Goal: Transaction & Acquisition: Purchase product/service

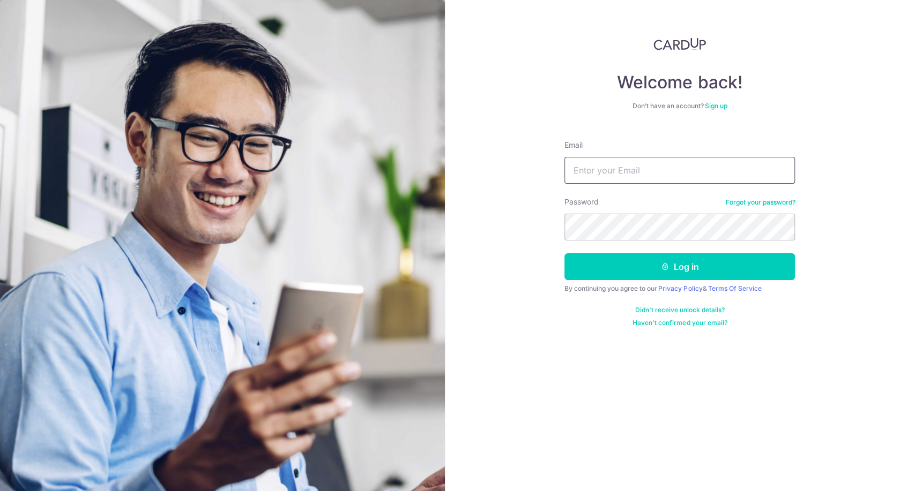
type input "jeffsun@reform.asia"
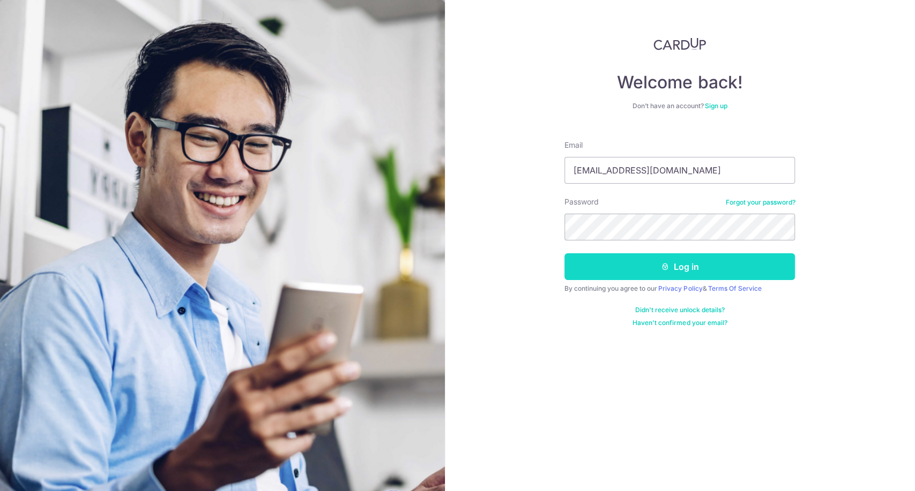
click at [675, 272] on button "Log in" at bounding box center [679, 266] width 230 height 27
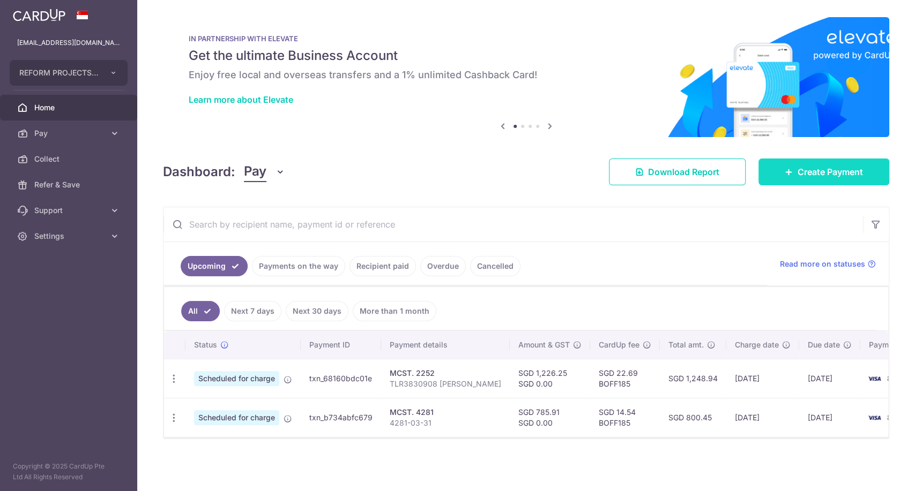
click at [799, 164] on link "Create Payment" at bounding box center [823, 172] width 131 height 27
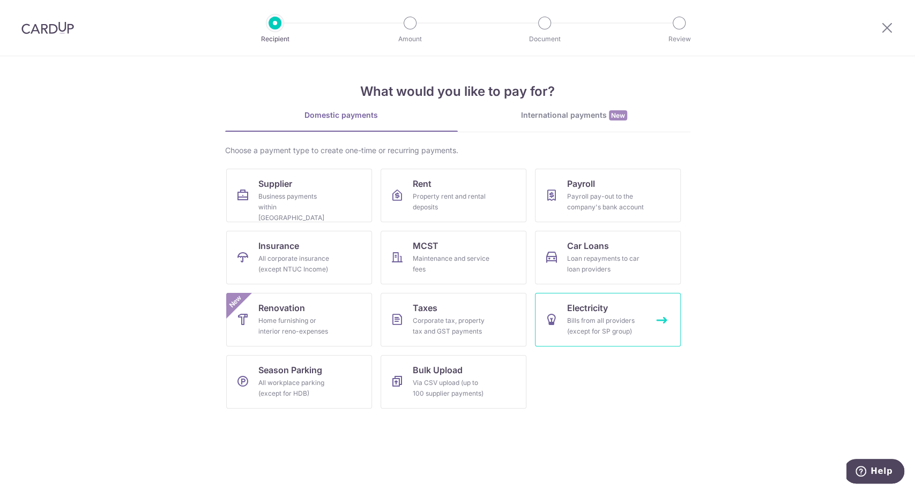
click at [560, 315] on link "Electricity Bills from all providers (except for SP group)" at bounding box center [608, 320] width 146 height 54
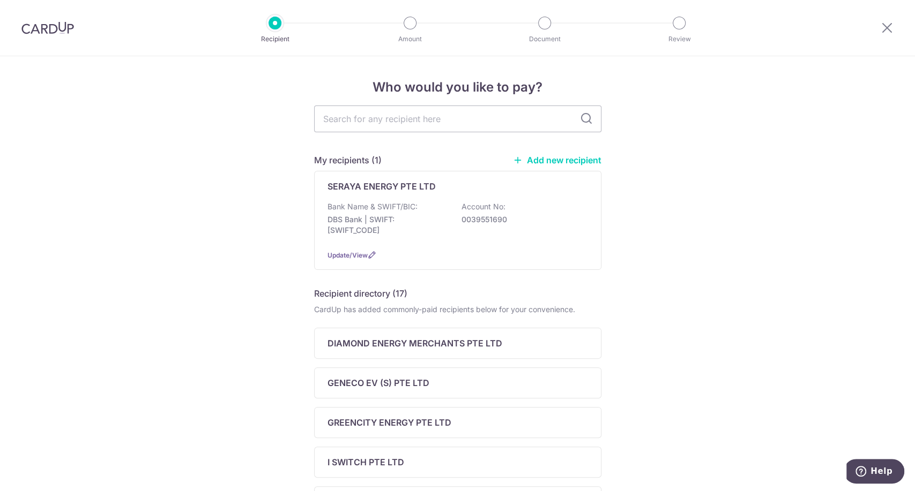
click at [438, 208] on div "Bank Name & SWIFT/BIC: DBS Bank | SWIFT: DBSSSGSGXXX Account No: 0039551690" at bounding box center [457, 221] width 260 height 40
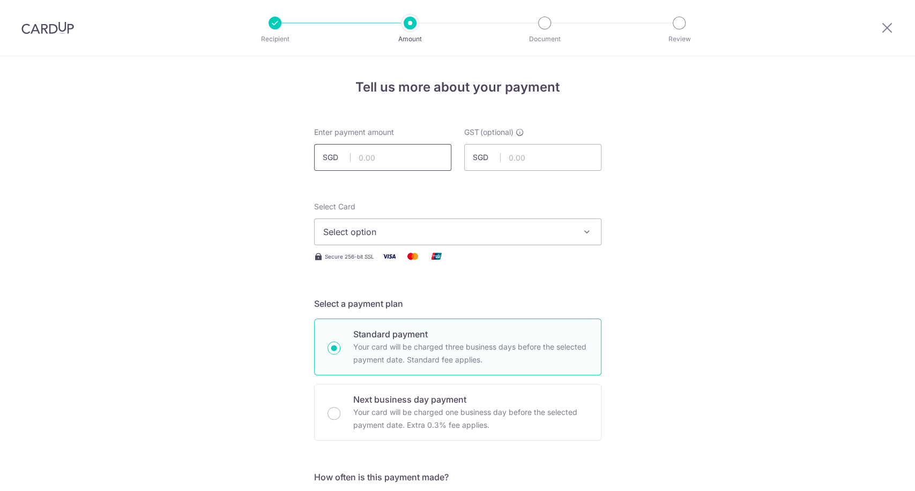
paste input "200.47"
drag, startPoint x: 0, startPoint y: 0, endPoint x: 408, endPoint y: 162, distance: 439.4
click at [408, 162] on input "200.47" at bounding box center [382, 157] width 137 height 27
type input "200.47"
click at [467, 233] on span "Select option" at bounding box center [448, 232] width 250 height 13
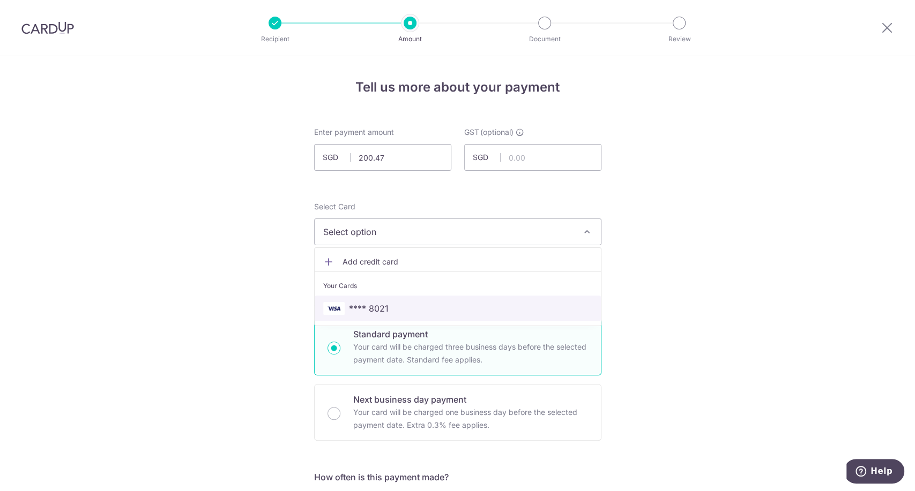
click at [476, 305] on span "**** 8021" at bounding box center [457, 308] width 269 height 13
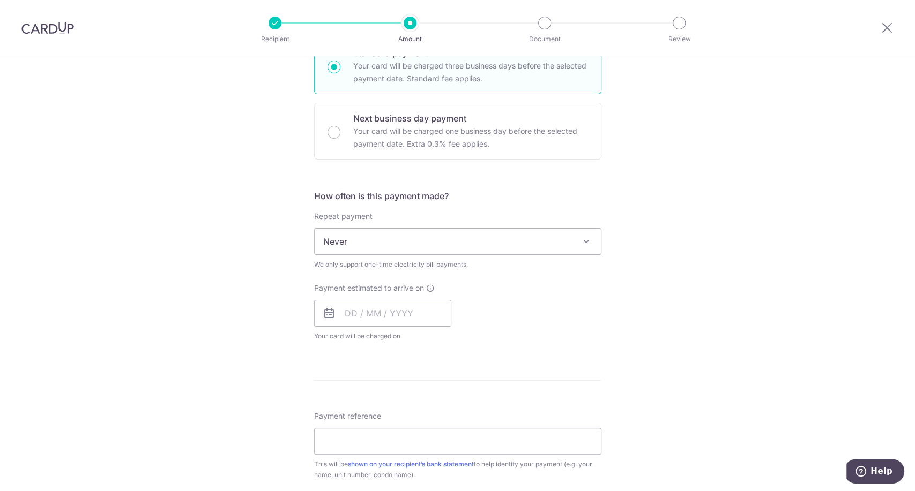
scroll to position [294, 0]
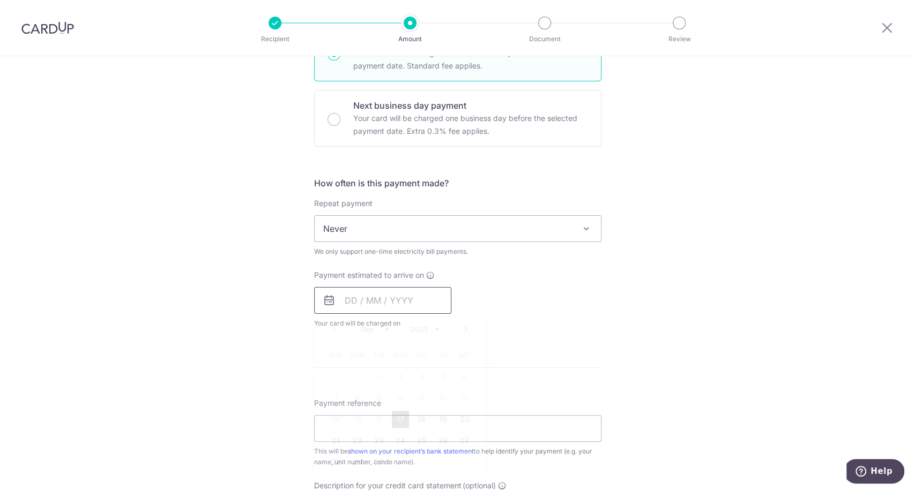
click at [403, 301] on input "text" at bounding box center [382, 300] width 137 height 27
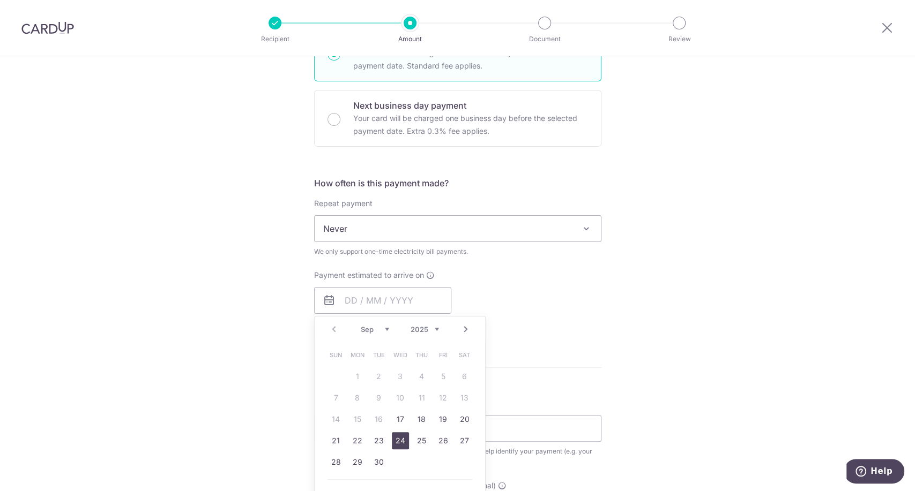
click at [393, 443] on link "24" at bounding box center [400, 440] width 17 height 17
type input "[DATE]"
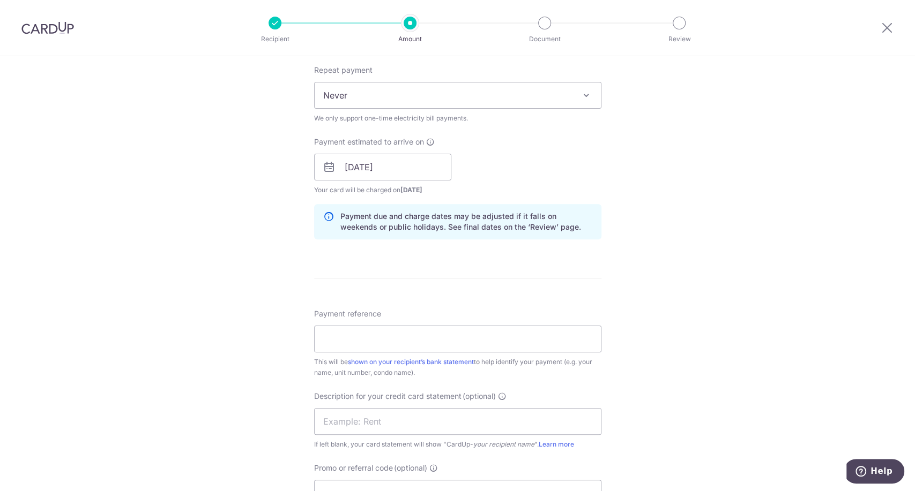
scroll to position [433, 0]
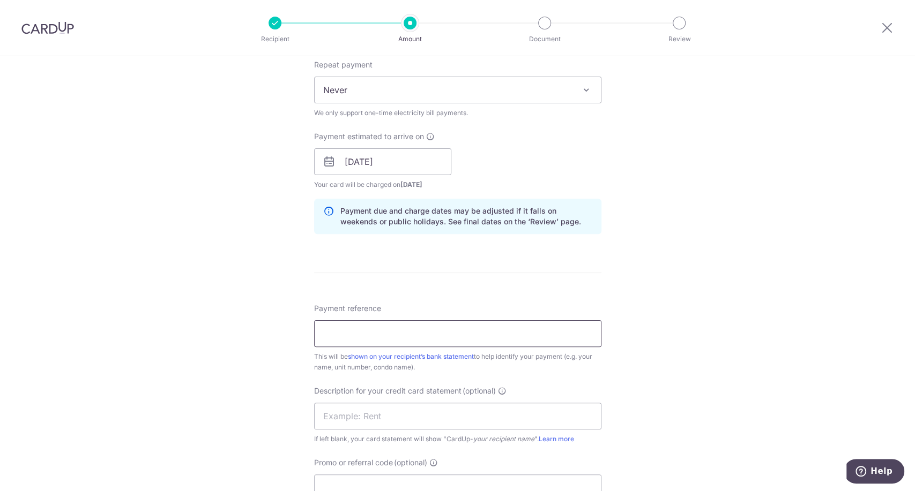
click at [448, 339] on input "Payment reference" at bounding box center [457, 333] width 287 height 27
type input "GC8134662C"
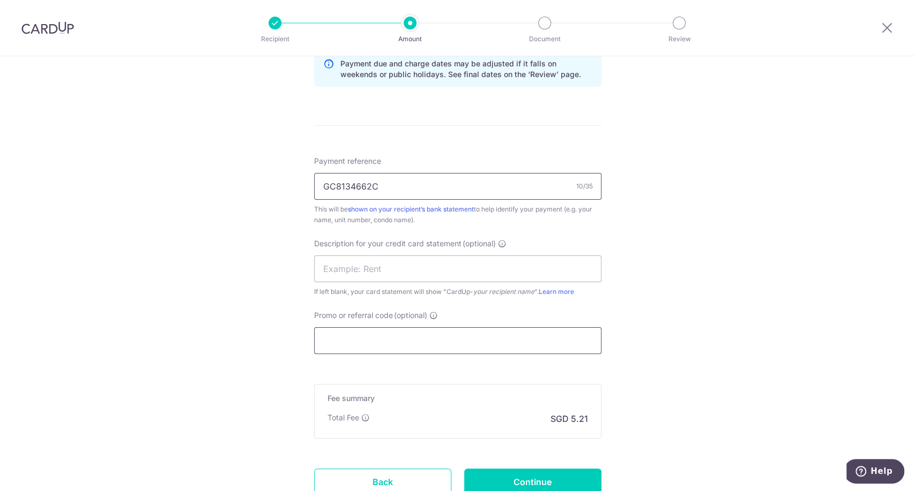
scroll to position [581, 0]
click at [398, 325] on div "Promo or referral code (optional) The discounted fee will be shown on the revie…" at bounding box center [457, 331] width 287 height 44
paste input "BOFF185"
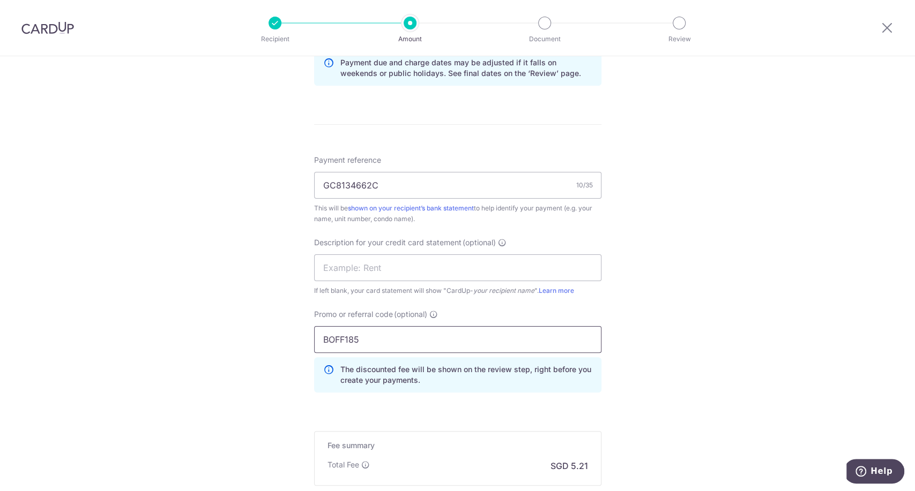
click at [388, 333] on input "BOFF185" at bounding box center [457, 339] width 287 height 27
type input "BOFF185"
click at [386, 275] on input "text" at bounding box center [457, 268] width 287 height 27
type input "GC8134662C"
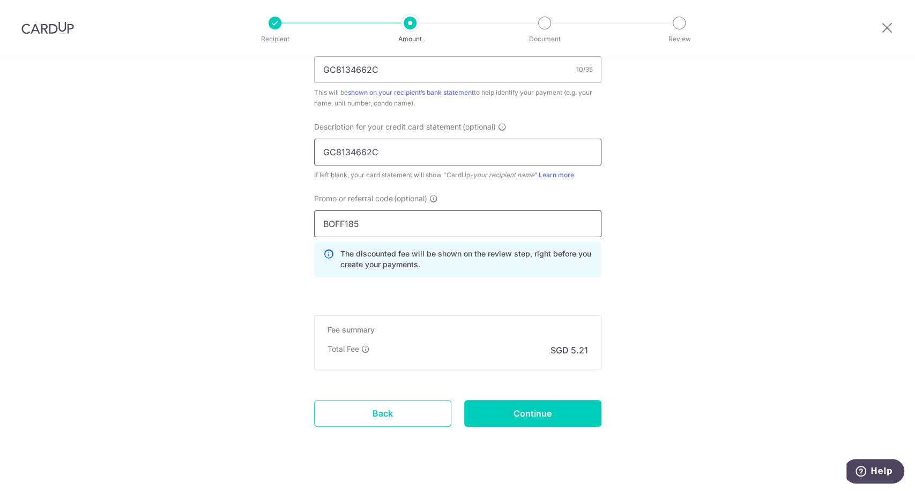
scroll to position [712, 0]
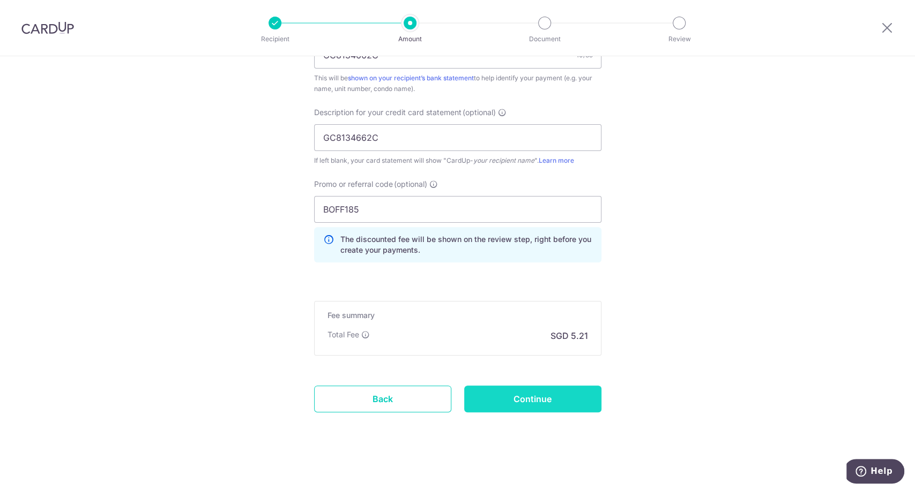
click at [555, 394] on input "Continue" at bounding box center [532, 399] width 137 height 27
type input "Create Schedule"
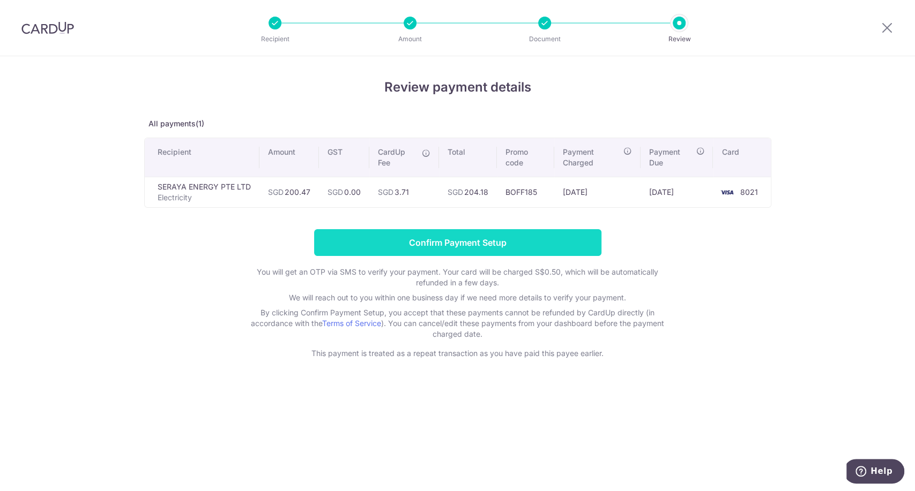
click at [499, 248] on input "Confirm Payment Setup" at bounding box center [457, 242] width 287 height 27
